Goal: Task Accomplishment & Management: Manage account settings

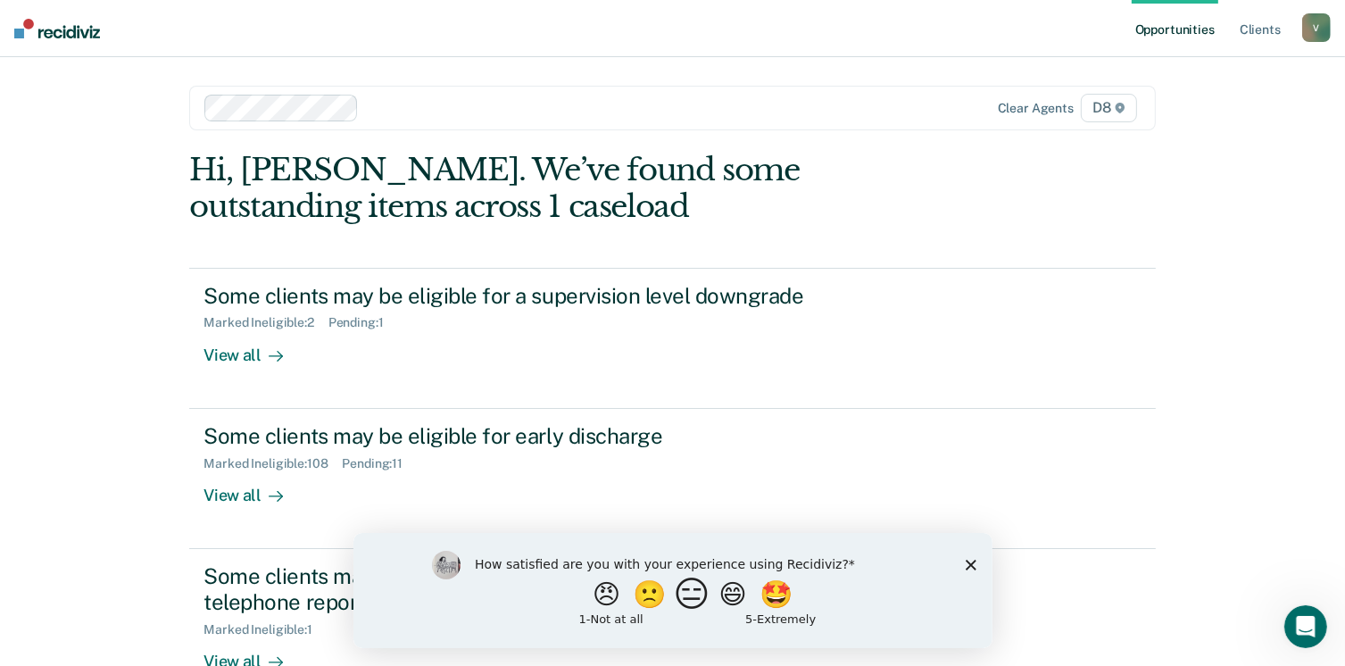
click at [697, 577] on button "😑" at bounding box center [694, 594] width 42 height 36
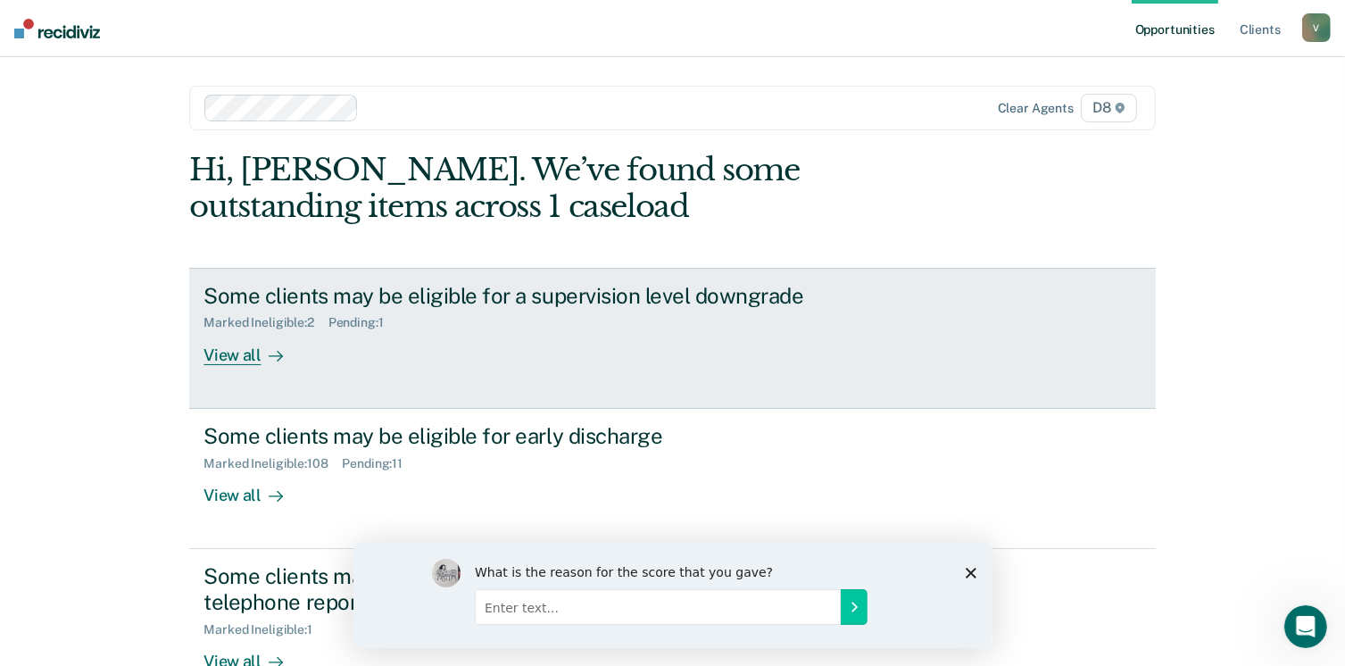
click at [232, 326] on div "Marked Ineligible : 2" at bounding box center [265, 322] width 124 height 15
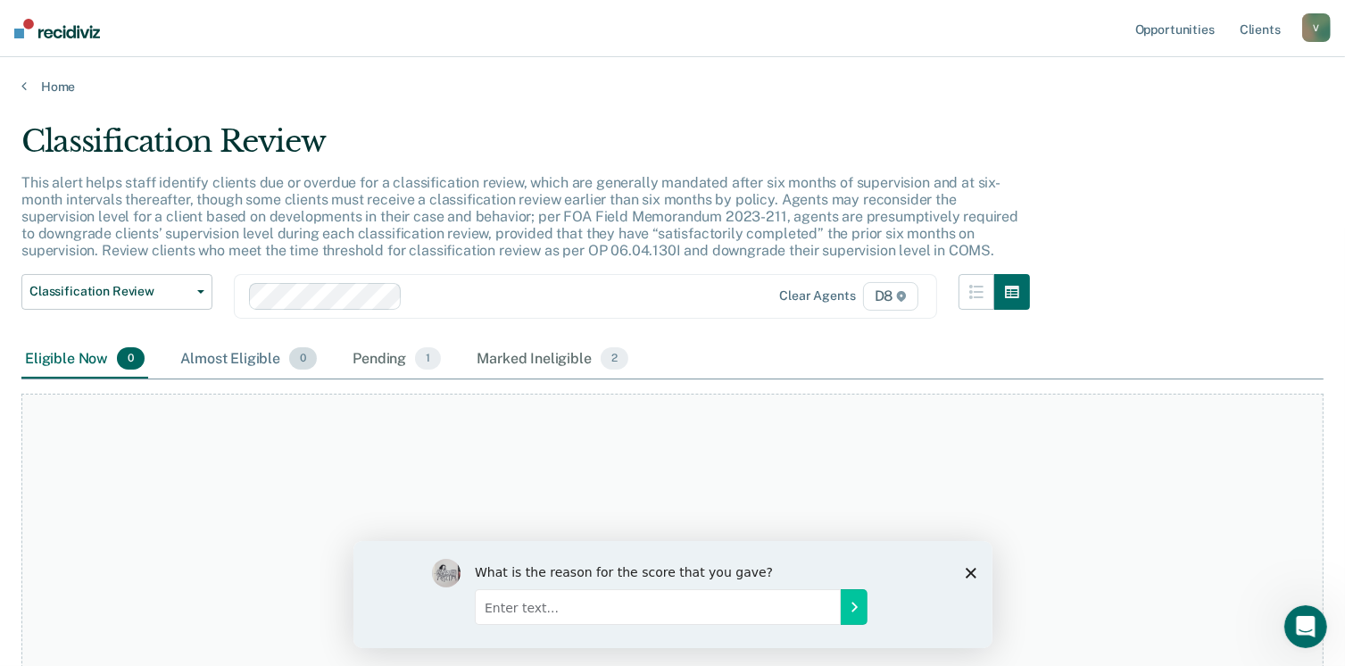
click at [233, 345] on div "Almost Eligible 0" at bounding box center [249, 359] width 144 height 39
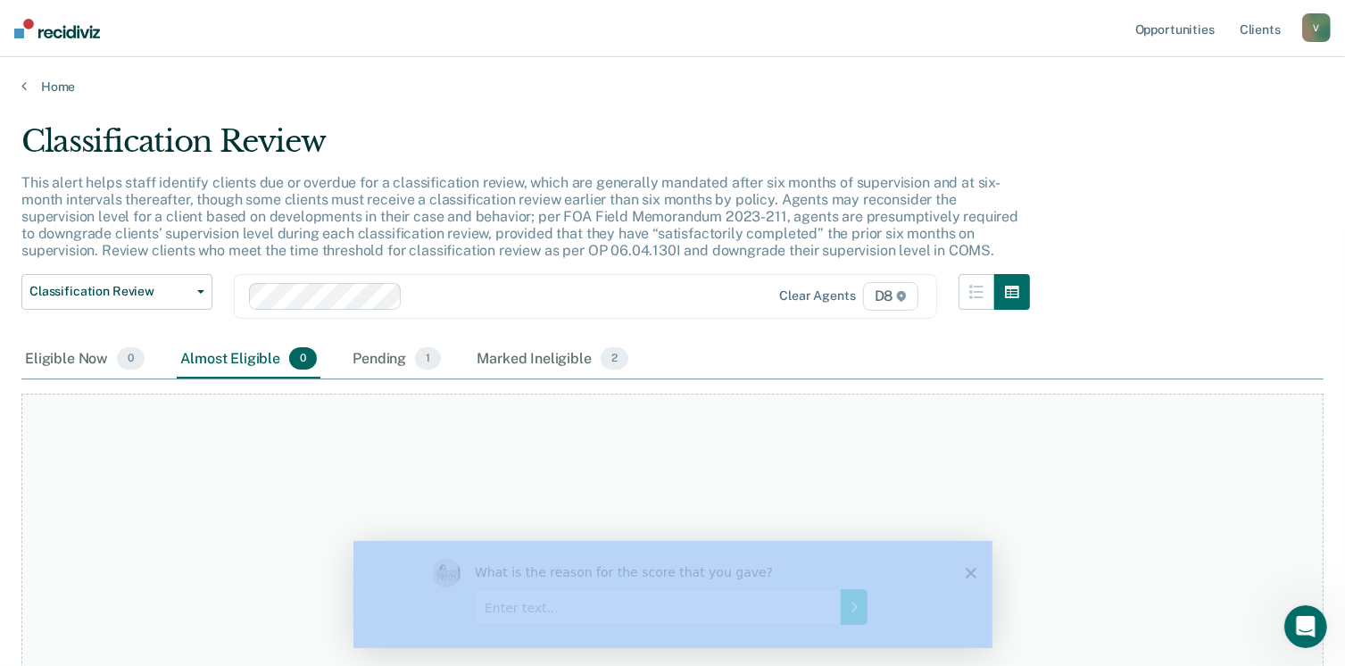
drag, startPoint x: 1030, startPoint y: 1051, endPoint x: 962, endPoint y: 580, distance: 475.2
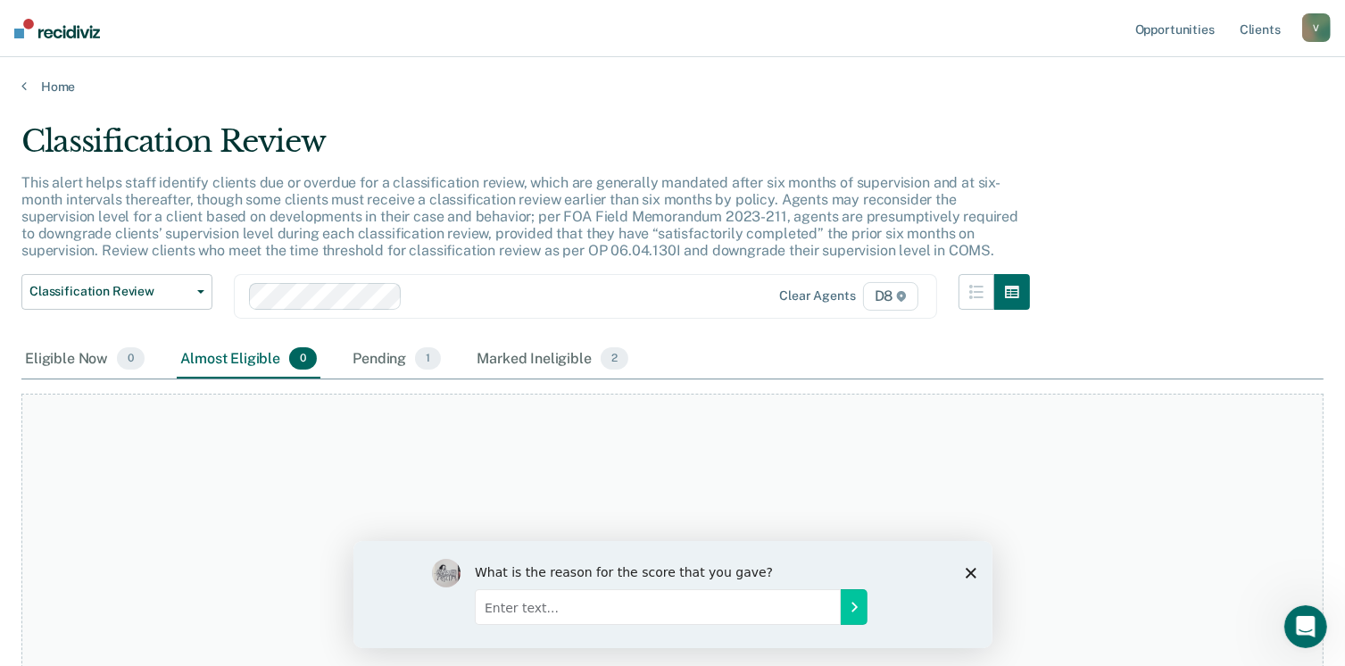
click at [969, 570] on icon "Close survey" at bounding box center [970, 572] width 11 height 11
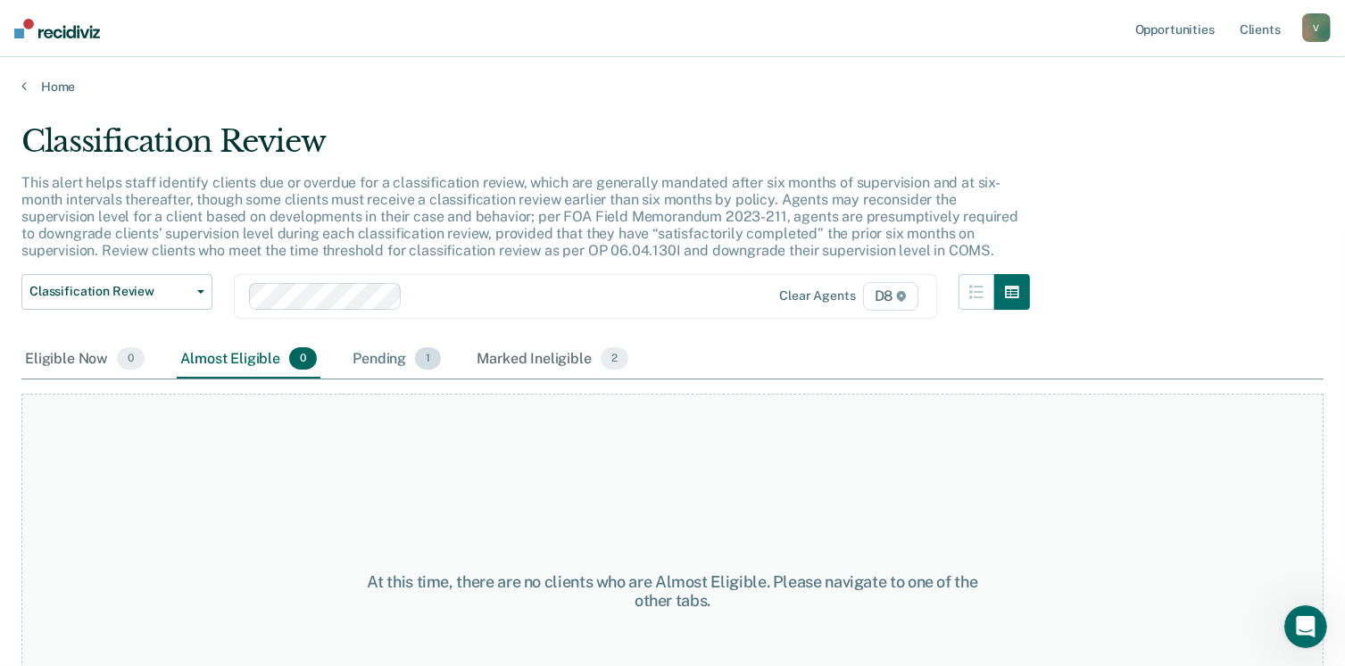
click at [397, 360] on div "Pending 1" at bounding box center [397, 359] width 96 height 39
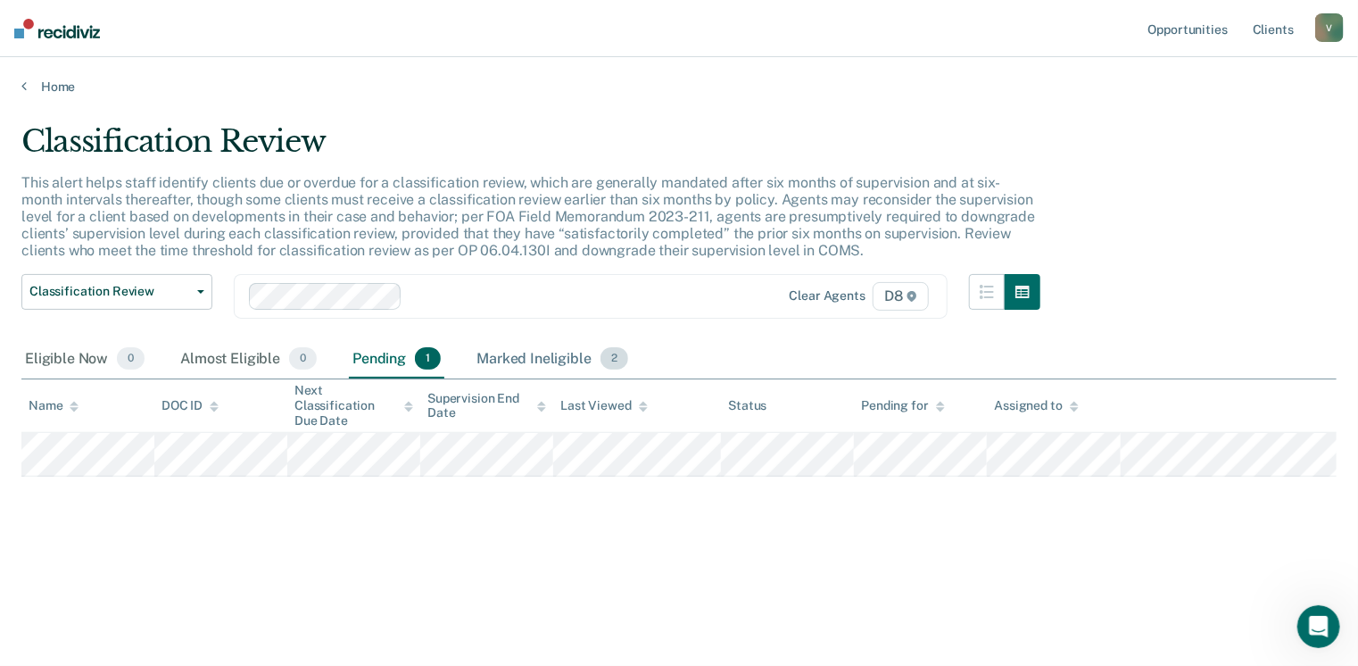
click at [509, 351] on div "Marked Ineligible 2" at bounding box center [552, 359] width 159 height 39
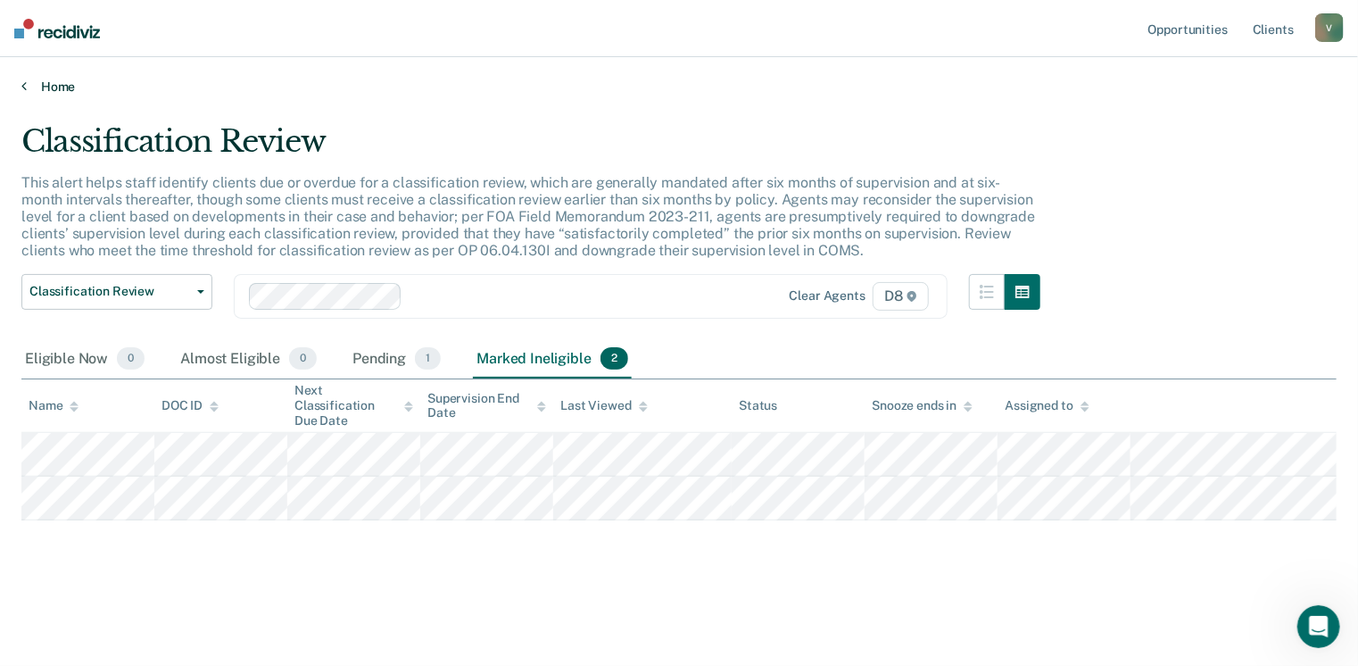
click at [48, 87] on link "Home" at bounding box center [679, 87] width 1316 height 16
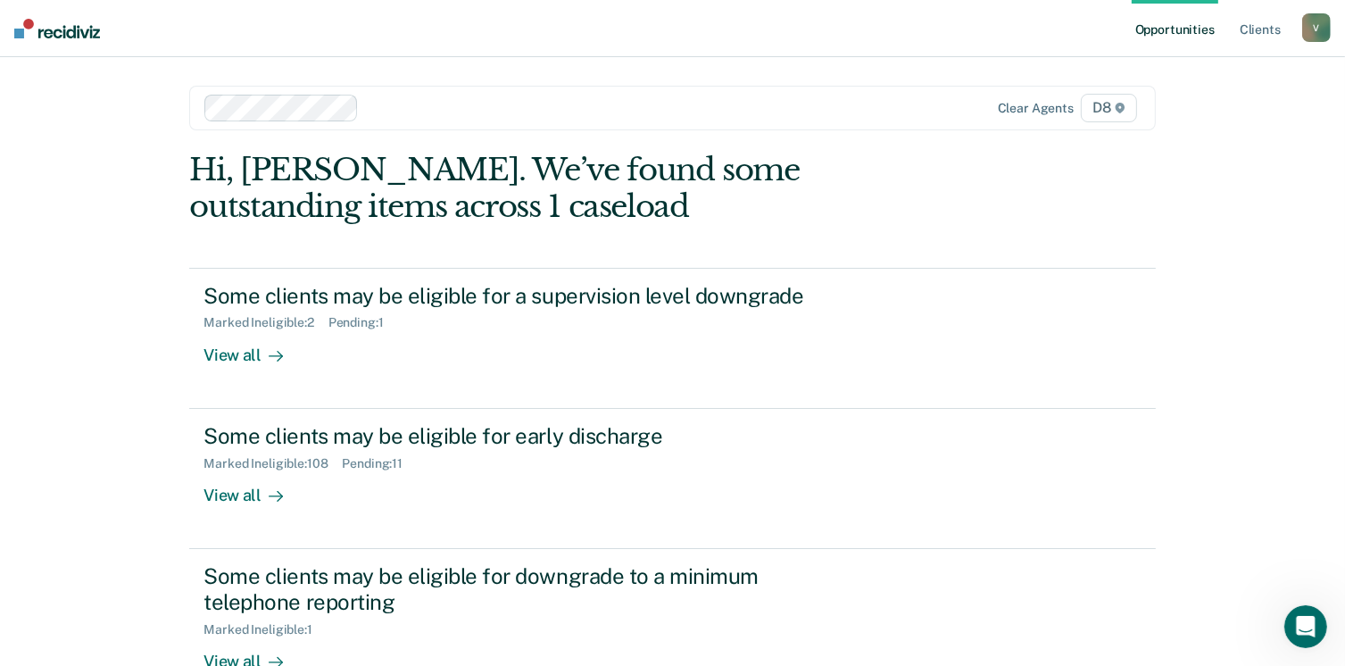
click at [48, 87] on div "Opportunities Client s [EMAIL_ADDRESS][US_STATE][DOMAIN_NAME] V Profile How it …" at bounding box center [672, 463] width 1345 height 926
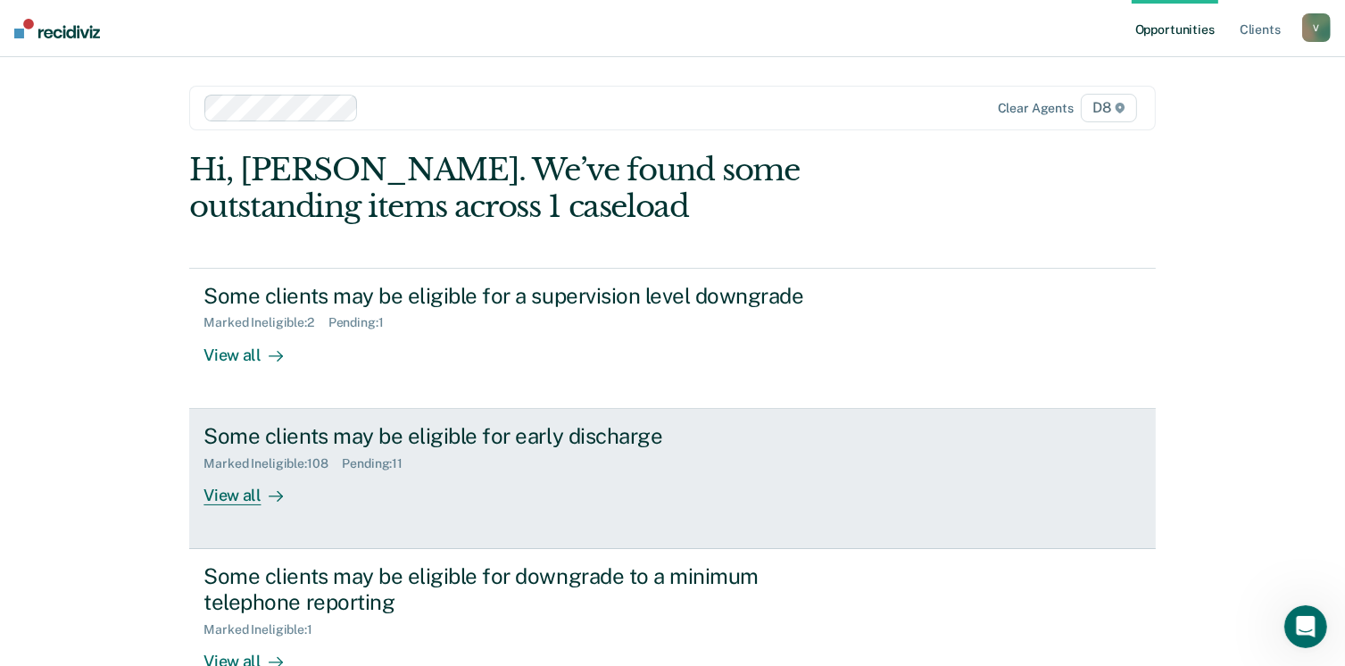
click at [235, 483] on div "View all" at bounding box center [253, 487] width 100 height 35
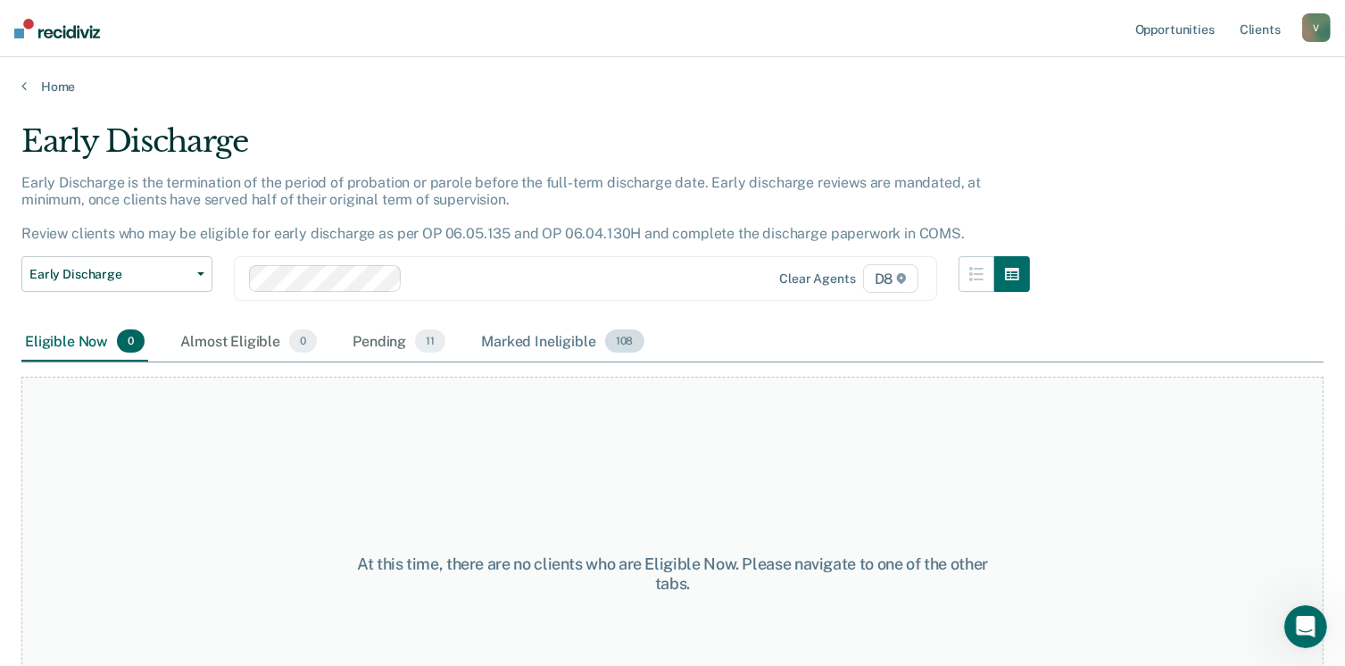
click at [532, 339] on div "Marked Ineligible 108" at bounding box center [563, 341] width 170 height 39
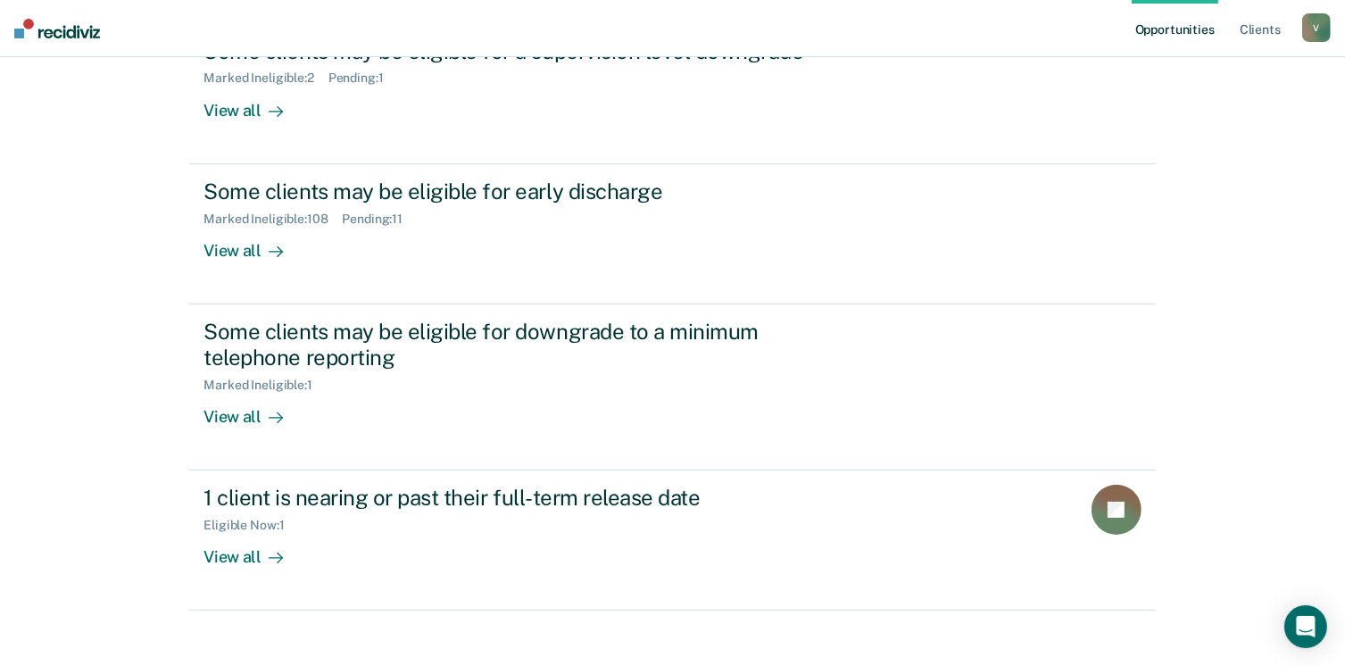
scroll to position [259, 0]
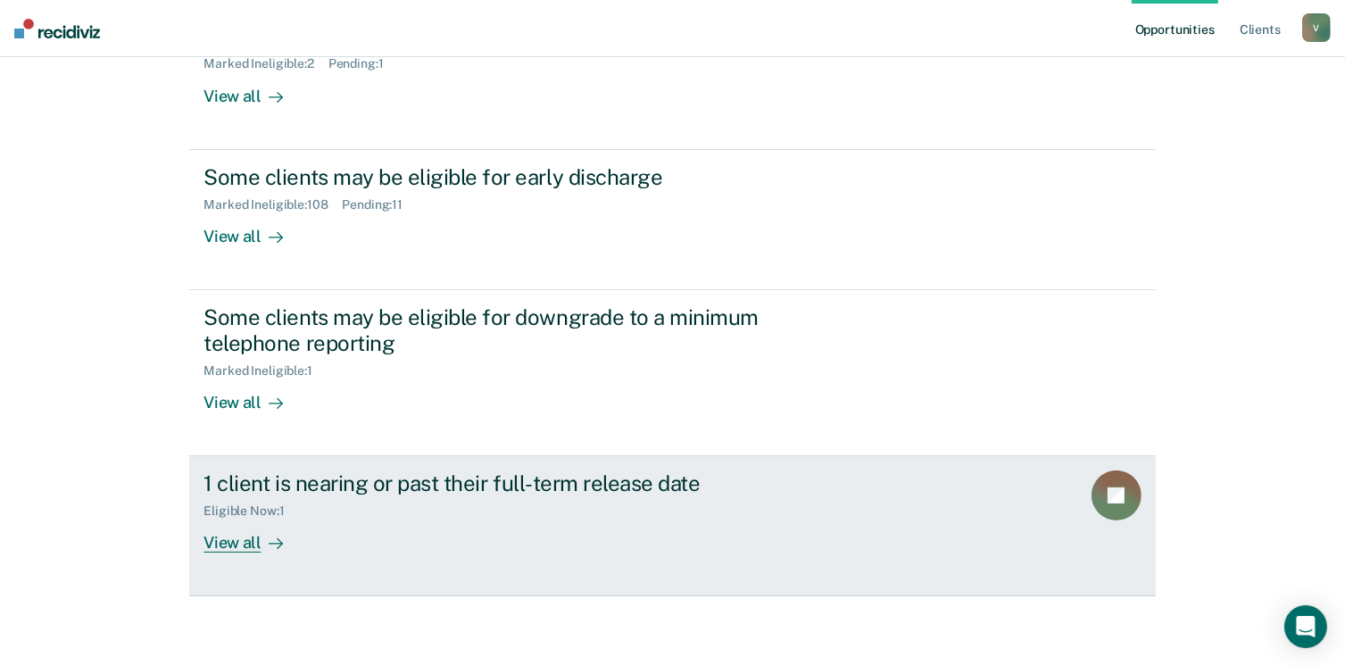
click at [230, 536] on div "View all" at bounding box center [253, 536] width 100 height 35
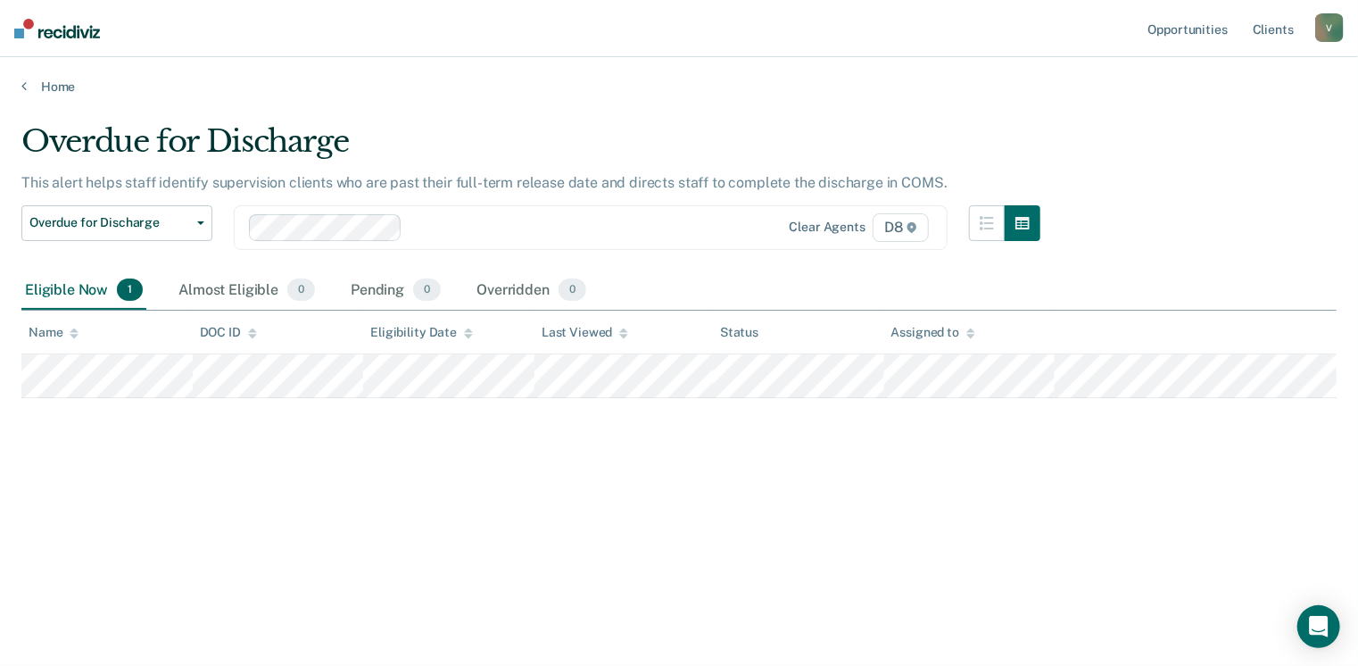
click at [218, 483] on div "Overdue for Discharge This alert helps staff identify supervision clients who a…" at bounding box center [679, 327] width 1316 height 409
drag, startPoint x: 62, startPoint y: 83, endPoint x: 45, endPoint y: 84, distance: 17.0
click at [45, 84] on link "Home" at bounding box center [679, 87] width 1316 height 16
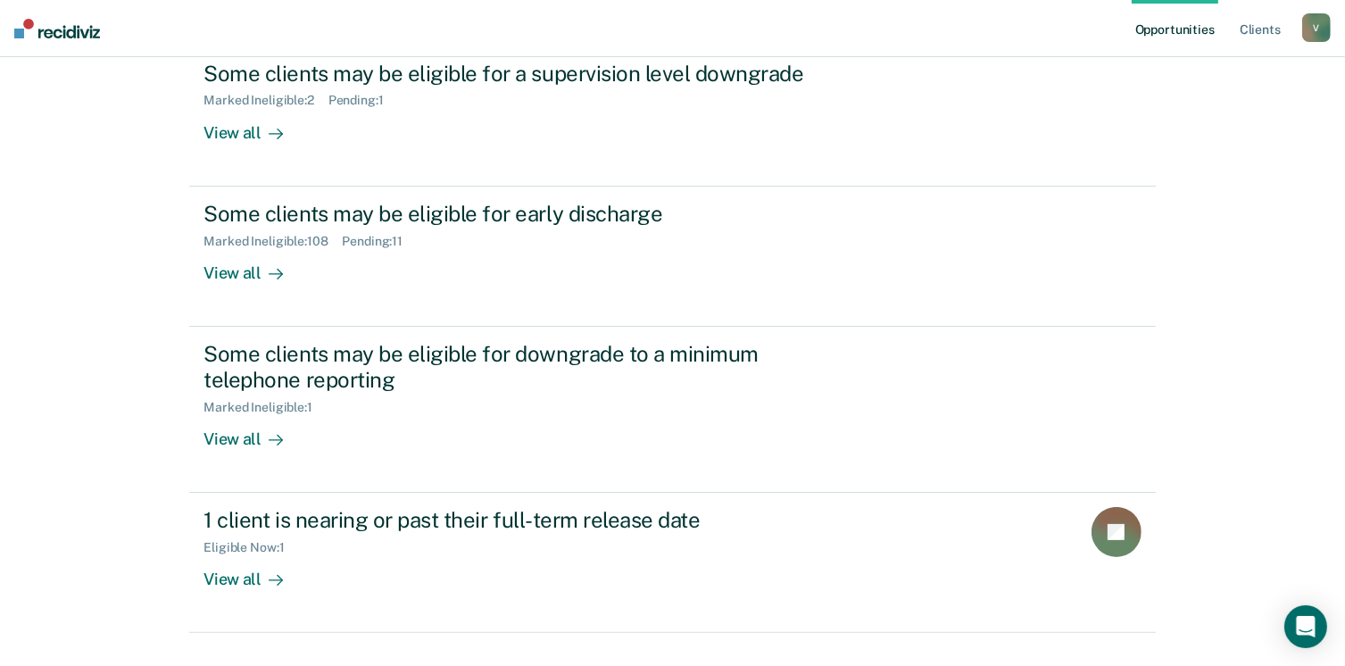
scroll to position [259, 0]
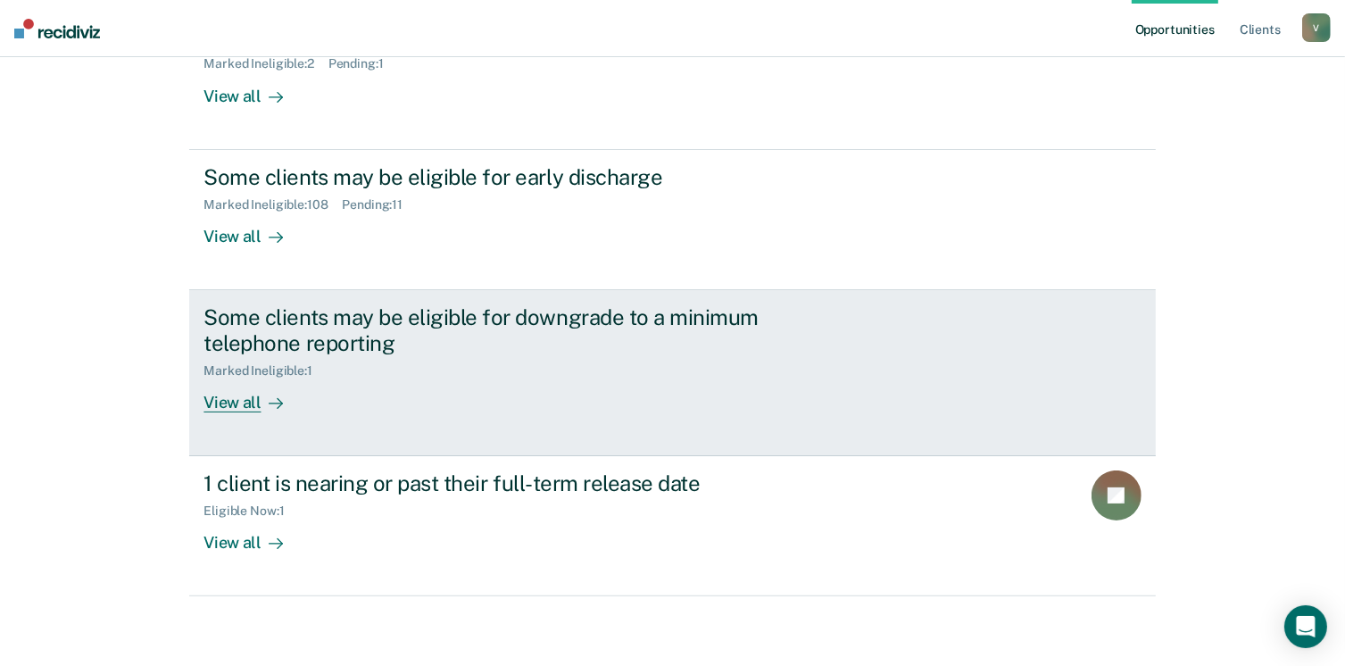
click at [228, 401] on div "View all" at bounding box center [253, 395] width 100 height 35
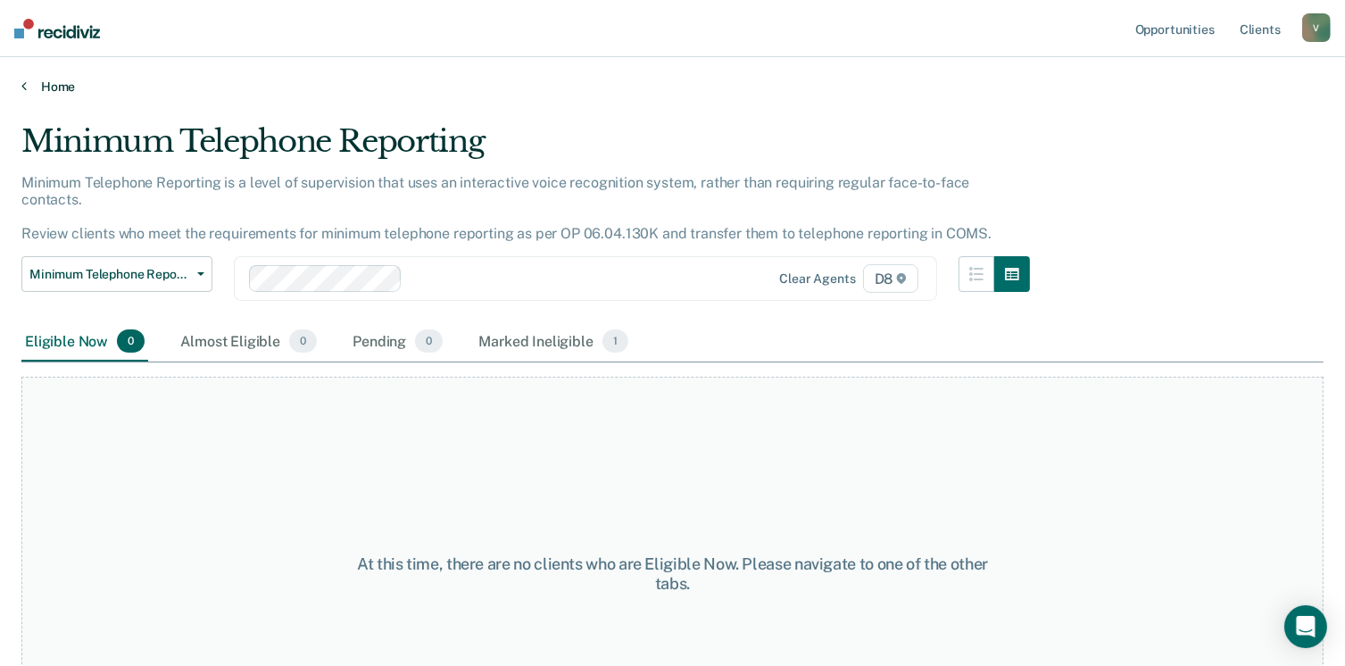
drag, startPoint x: 67, startPoint y: 87, endPoint x: 43, endPoint y: 84, distance: 24.2
click at [43, 84] on link "Home" at bounding box center [672, 87] width 1302 height 16
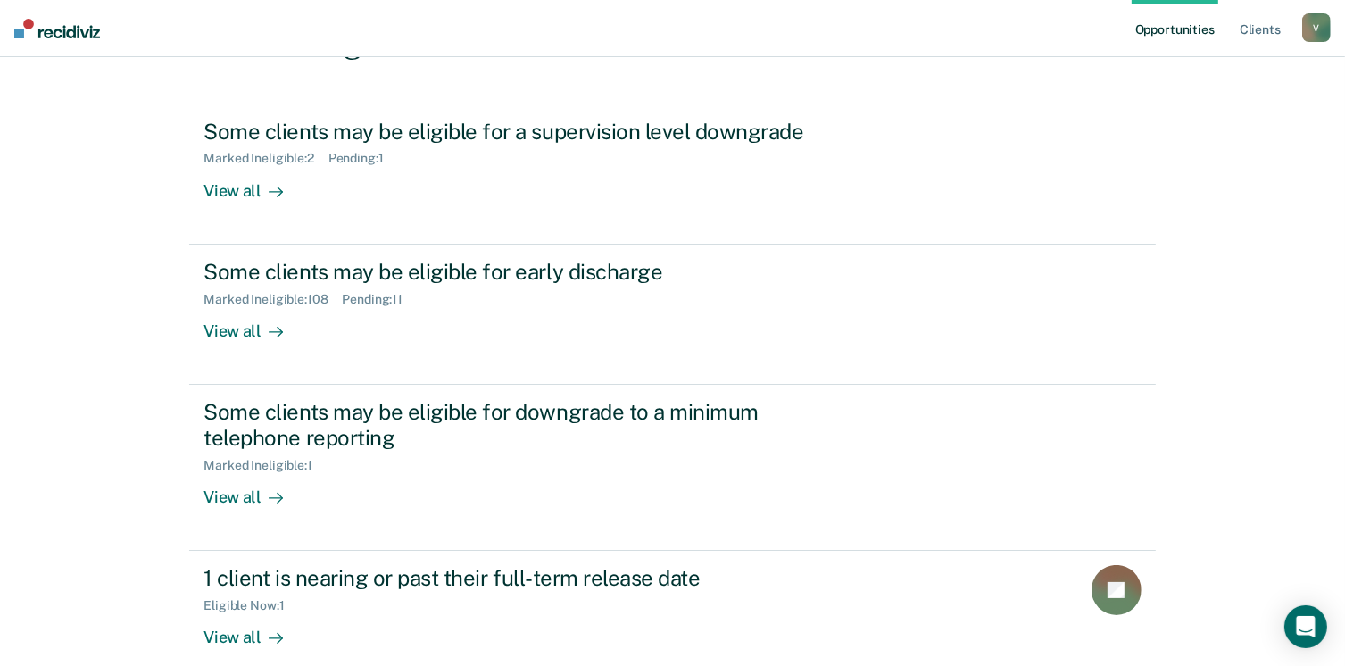
scroll to position [259, 0]
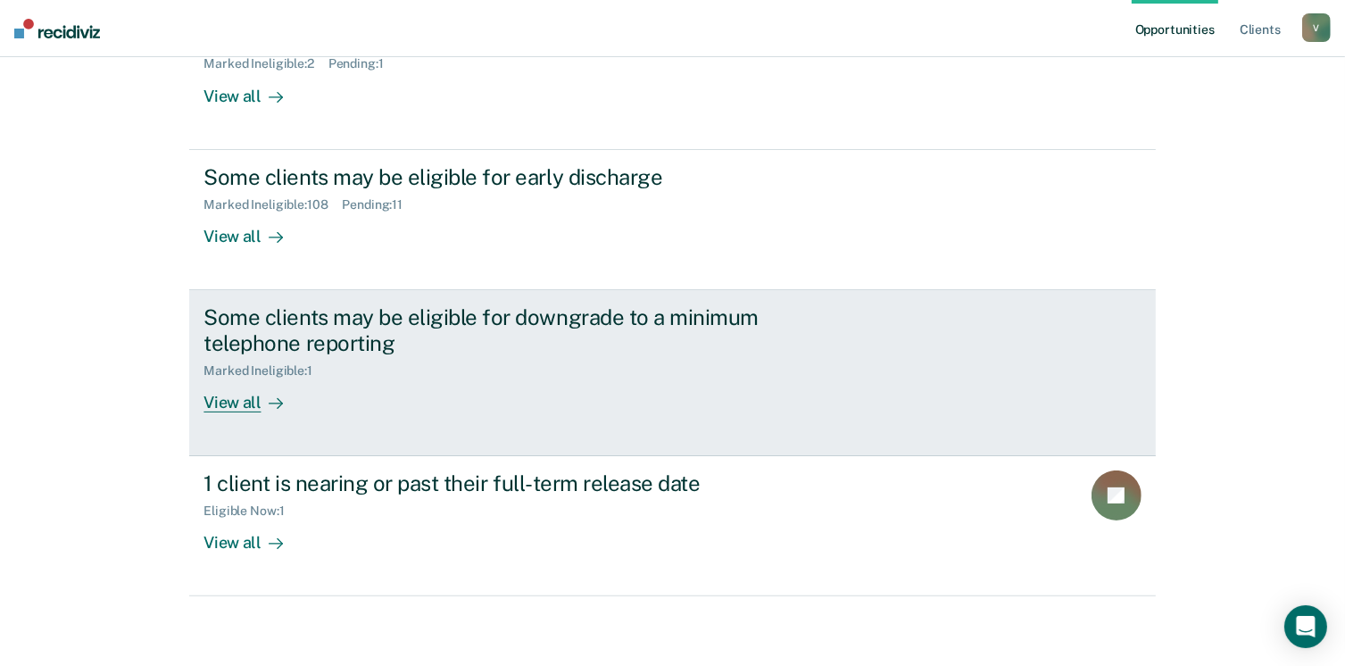
click at [692, 387] on div "Some clients may be eligible for downgrade to a minimum telephone reporting Mar…" at bounding box center [537, 358] width 669 height 108
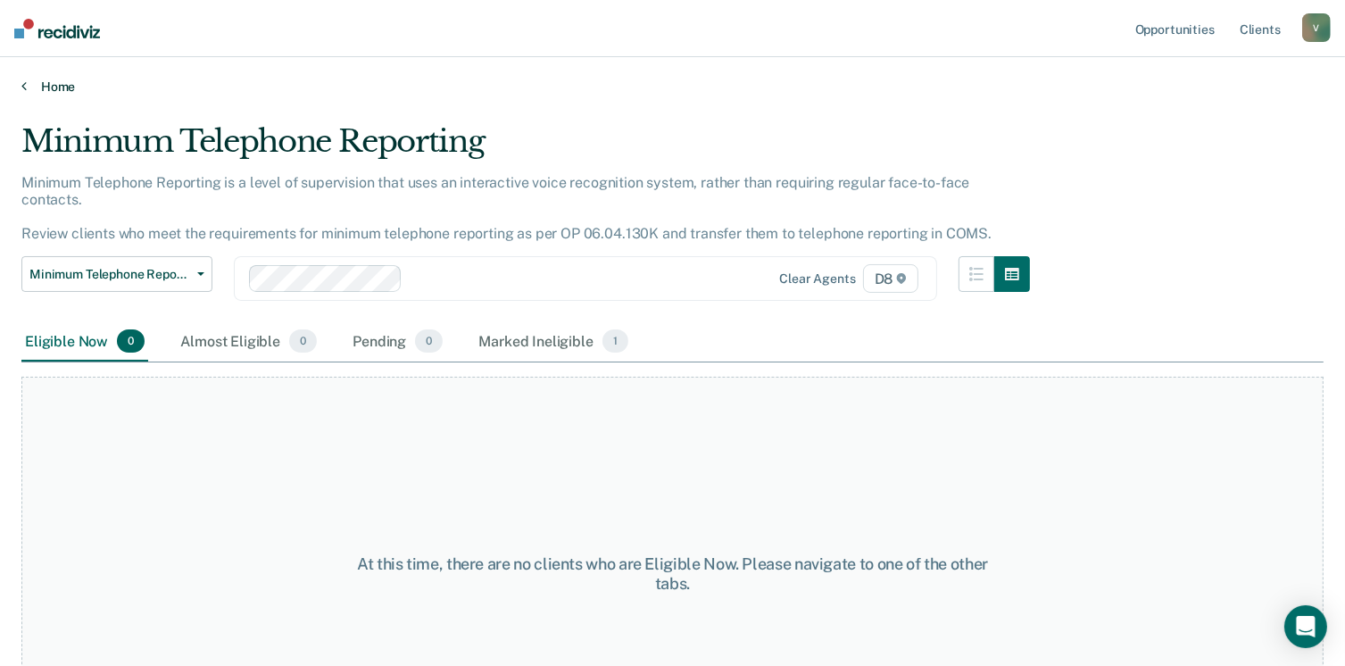
click at [64, 89] on link "Home" at bounding box center [672, 87] width 1302 height 16
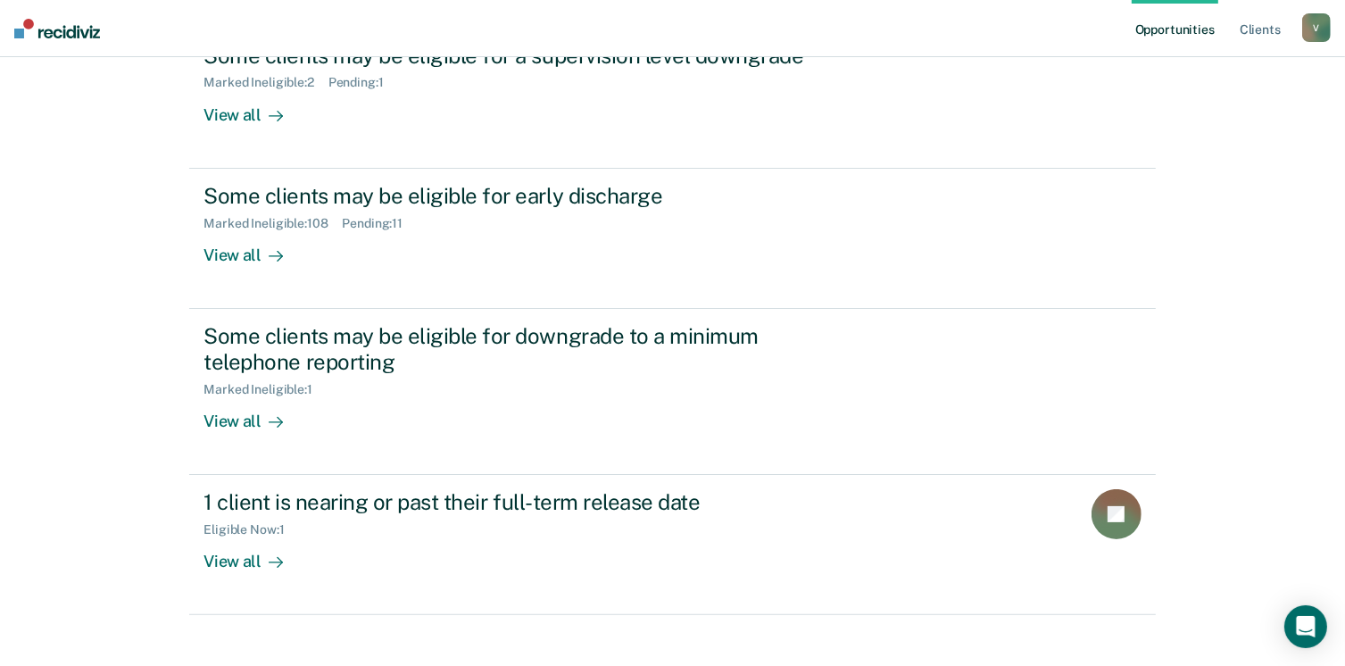
scroll to position [259, 0]
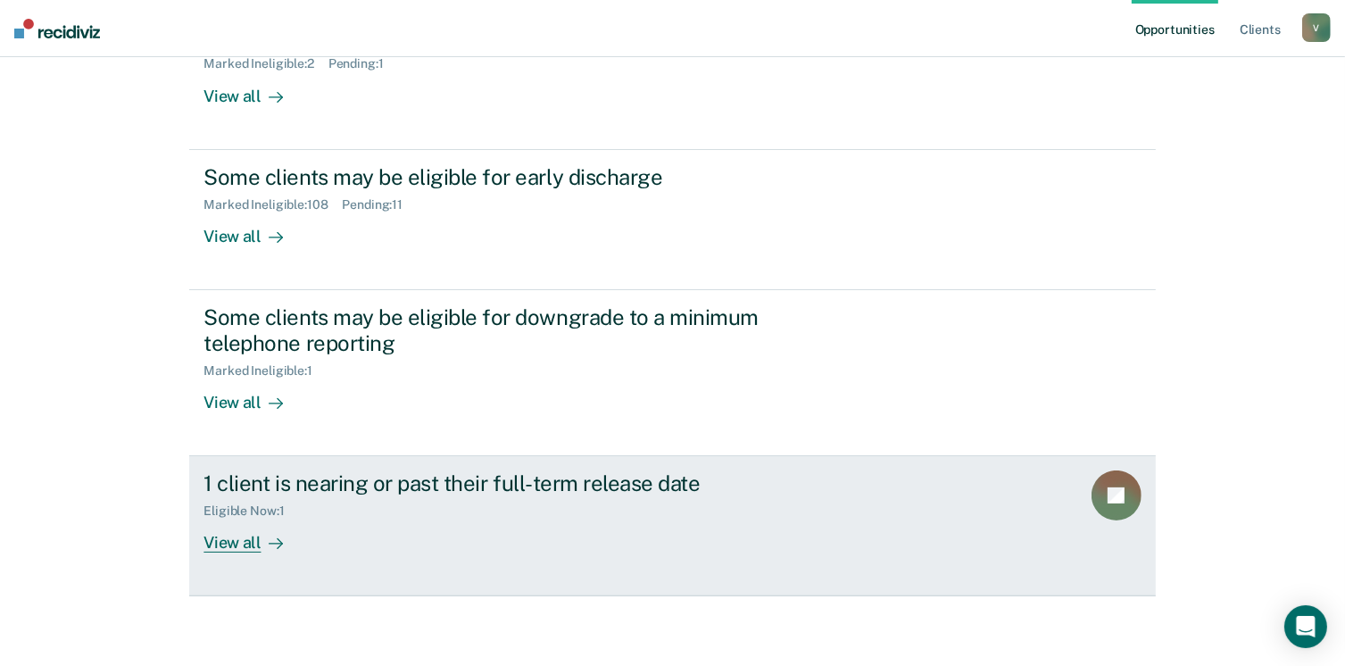
click at [236, 544] on div "View all" at bounding box center [253, 536] width 100 height 35
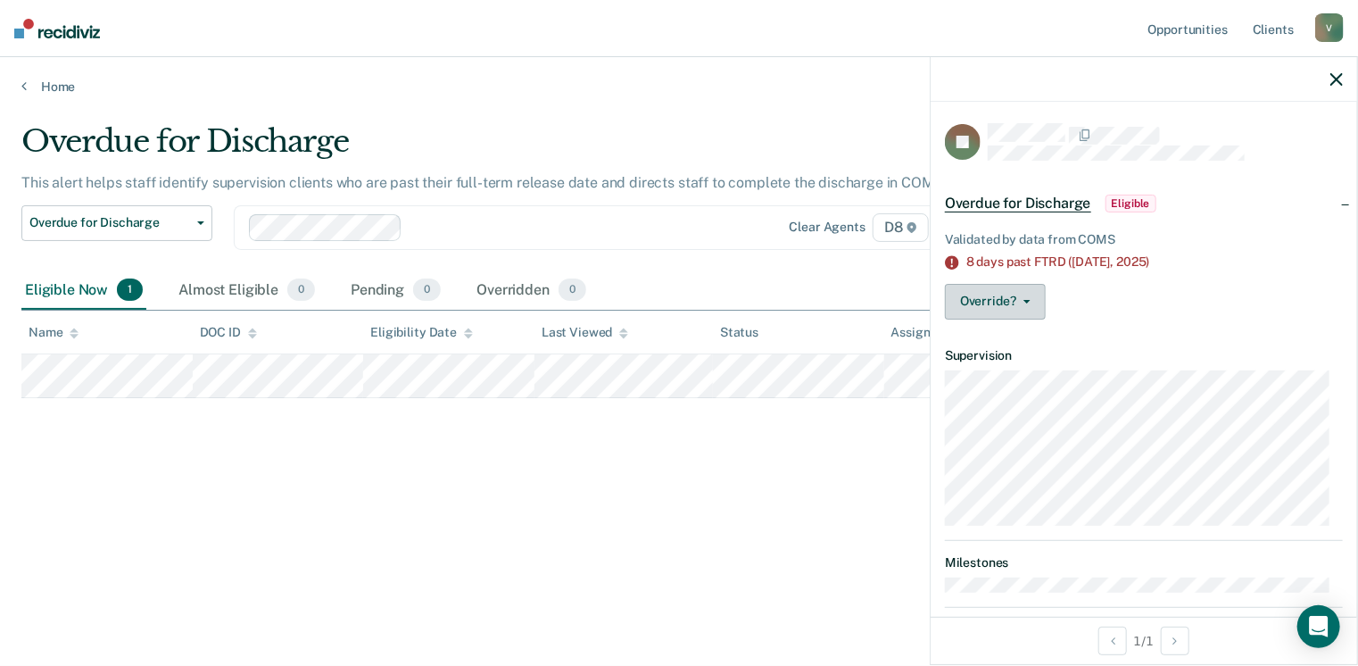
click at [1028, 295] on button "Override?" at bounding box center [995, 302] width 101 height 36
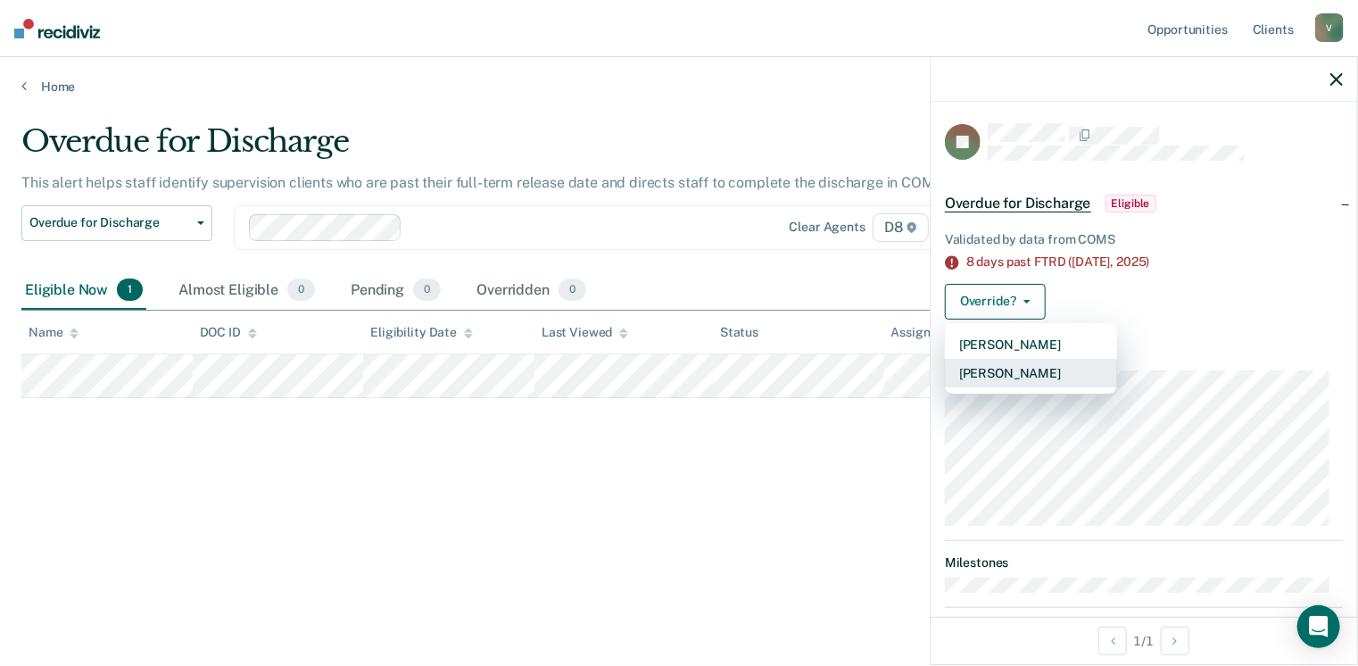
click at [988, 376] on button "Mark Overridden" at bounding box center [1031, 373] width 172 height 29
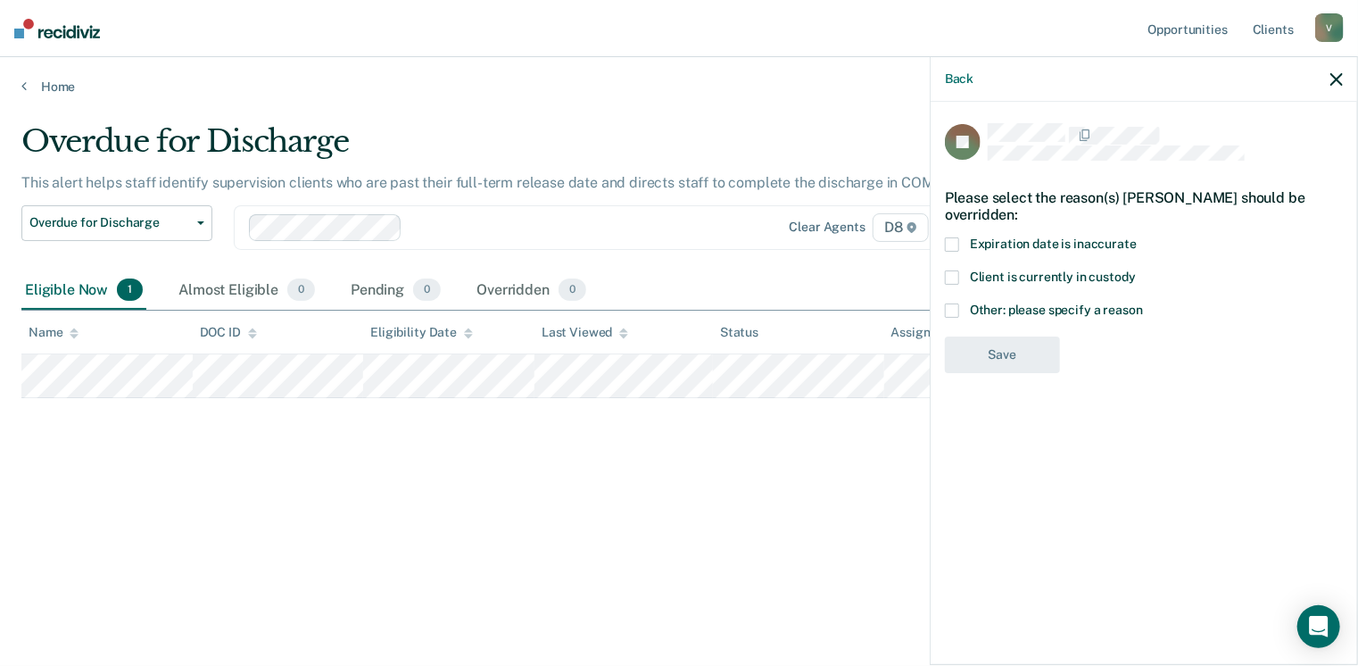
click at [957, 303] on span at bounding box center [952, 310] width 14 height 14
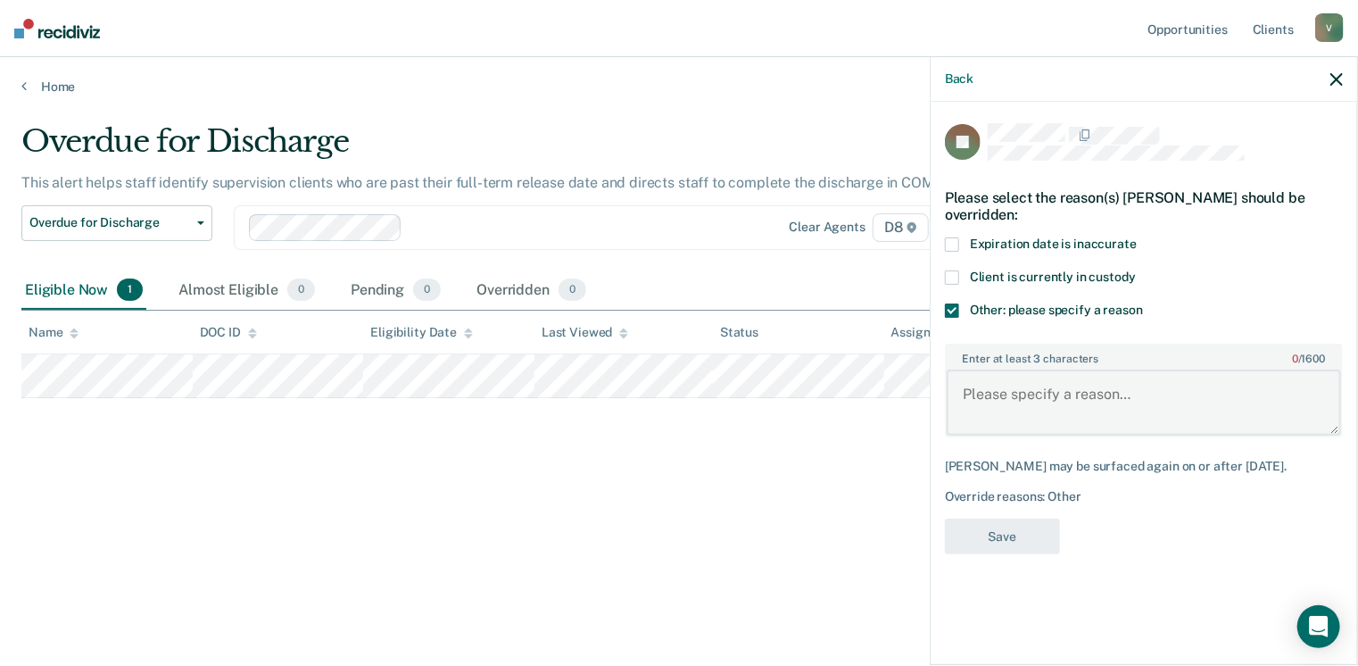
click at [998, 370] on textarea "Enter at least 3 characters 0 / 1600" at bounding box center [1144, 403] width 394 height 66
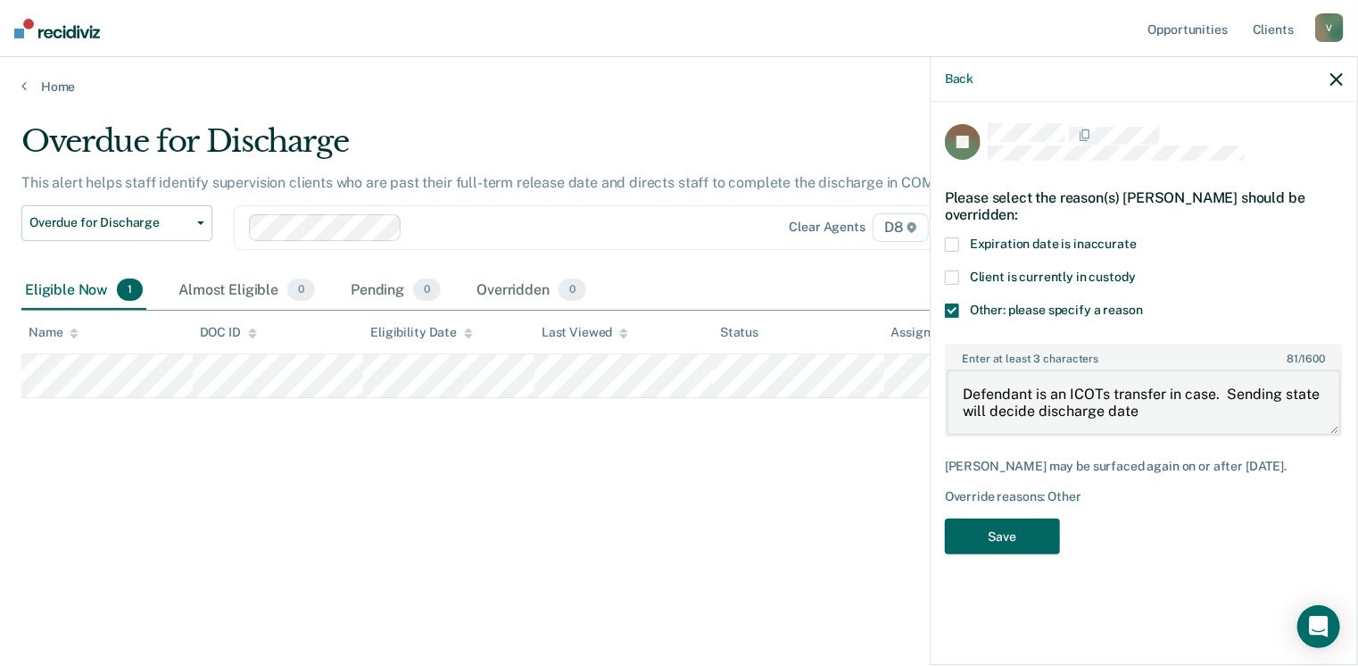
type textarea "Defendant is an ICOTs transfer in case. Sending state will decide discharge date"
click at [980, 519] on button "Save" at bounding box center [1002, 537] width 115 height 37
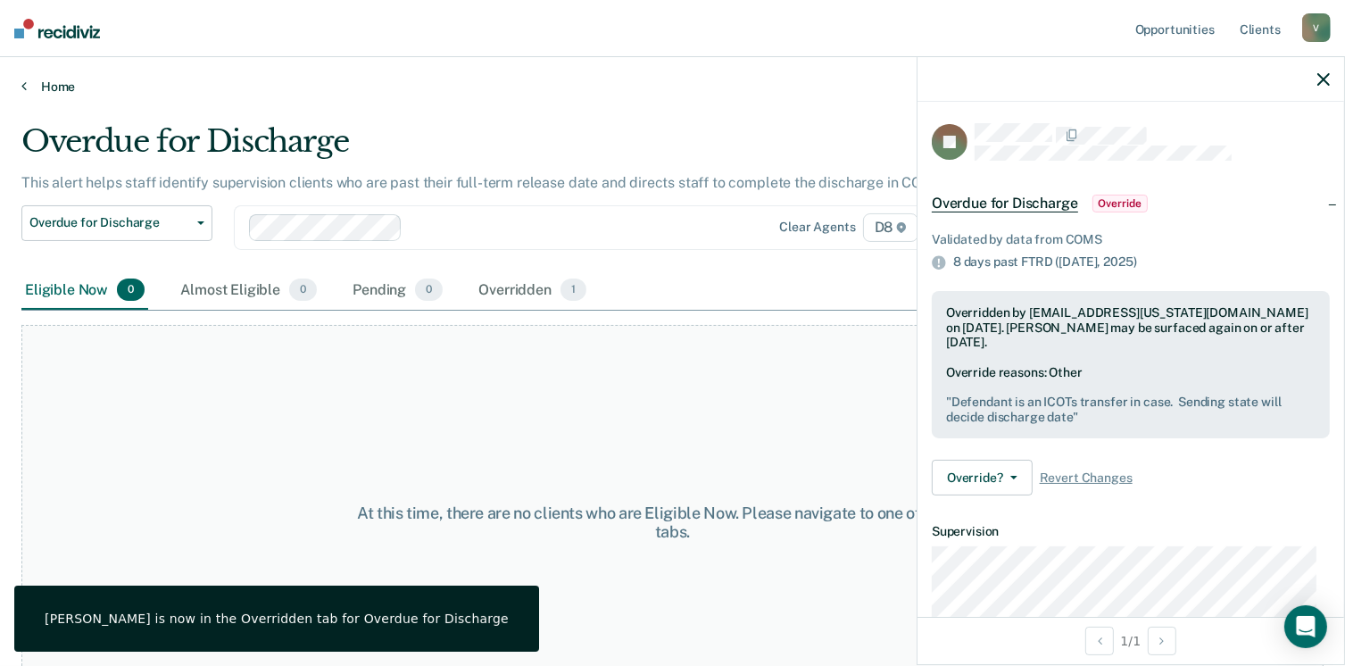
click at [43, 87] on link "Home" at bounding box center [672, 87] width 1302 height 16
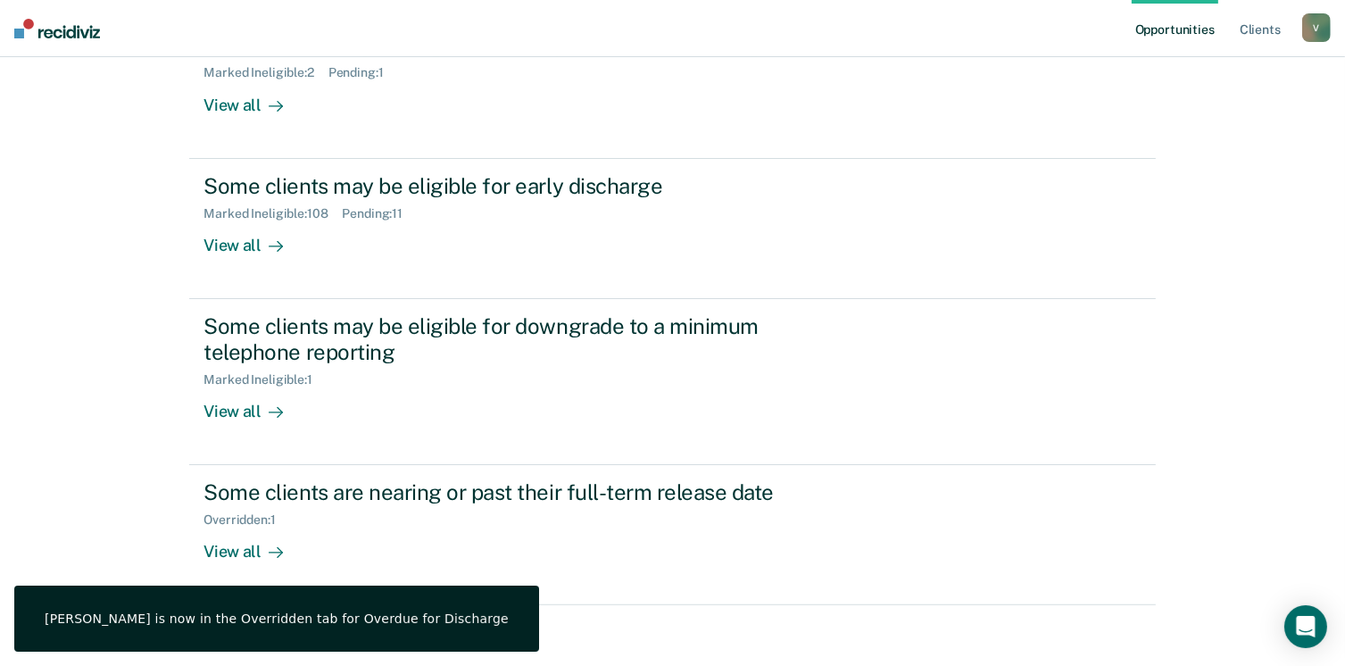
scroll to position [259, 0]
